Goal: Information Seeking & Learning: Learn about a topic

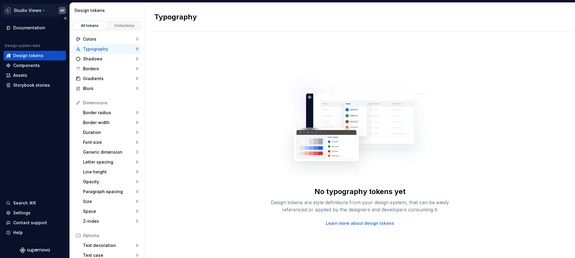
click at [37, 10] on html "Studio Views AP Documentation Design system data Design tokens Components Asset…" at bounding box center [287, 129] width 575 height 258
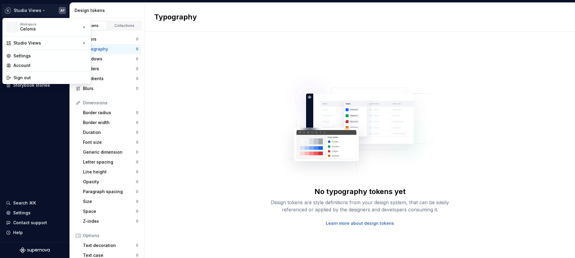
click at [143, 13] on html "Studio Views AP Documentation Design system data Design tokens Components Asset…" at bounding box center [287, 129] width 575 height 258
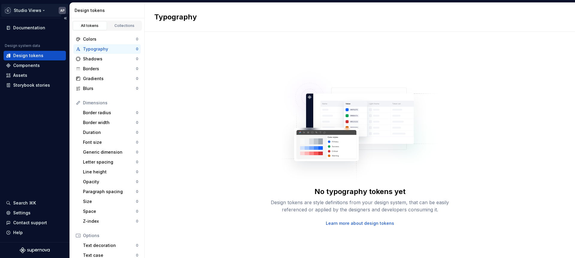
click at [48, 10] on html "Studio Views AP Documentation Design system data Design tokens Components Asset…" at bounding box center [287, 129] width 575 height 258
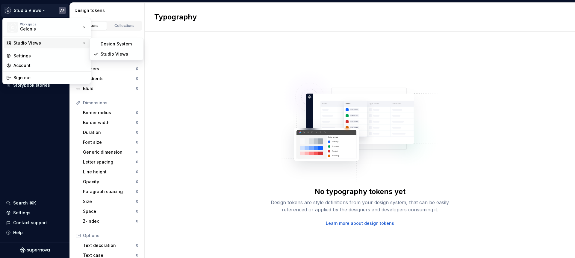
drag, startPoint x: 214, startPoint y: 54, endPoint x: 210, endPoint y: 55, distance: 4.3
click at [214, 54] on html "Studio Views AP Documentation Design system data Design tokens Components Asset…" at bounding box center [287, 129] width 575 height 258
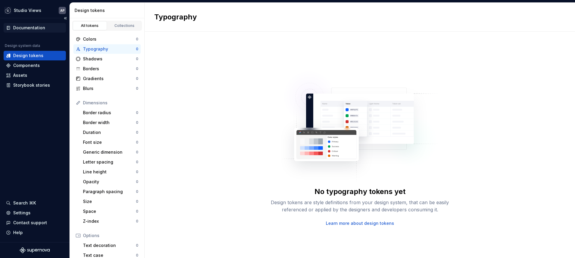
click at [31, 27] on div "Documentation" at bounding box center [29, 28] width 32 height 6
